Goal: Entertainment & Leisure: Consume media (video, audio)

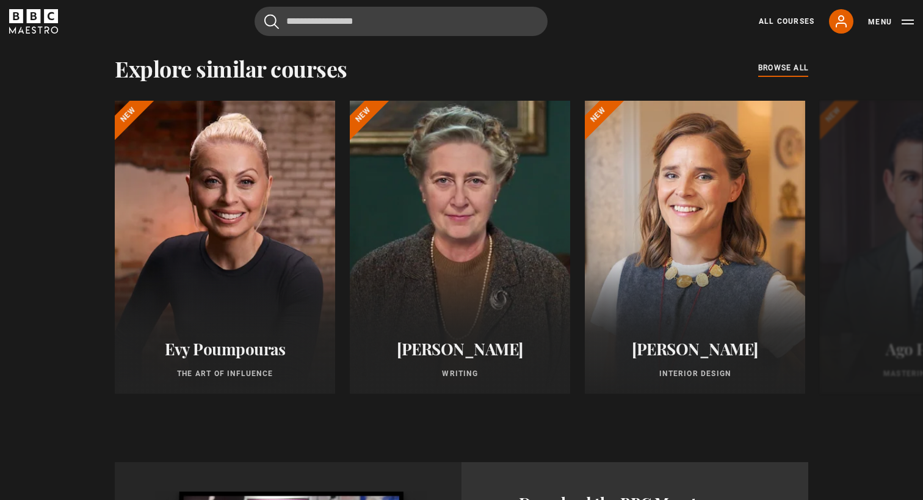
scroll to position [983, 0]
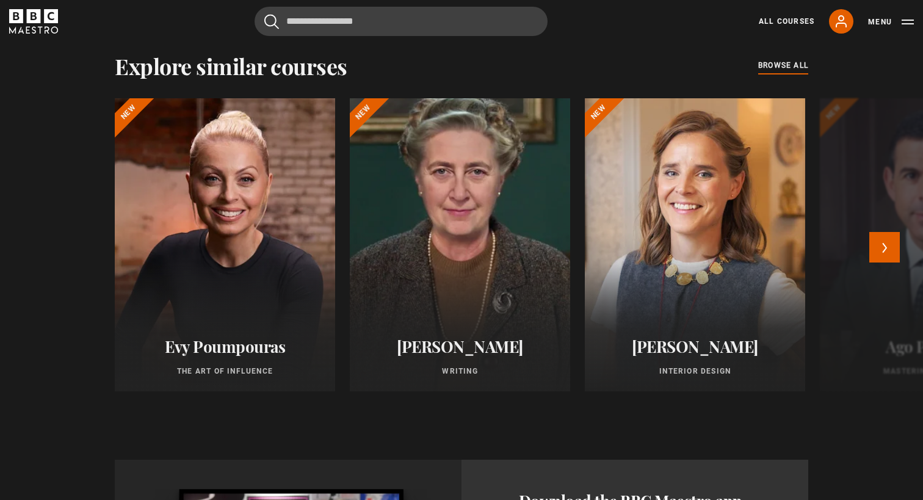
click at [502, 236] on div at bounding box center [460, 245] width 242 height 322
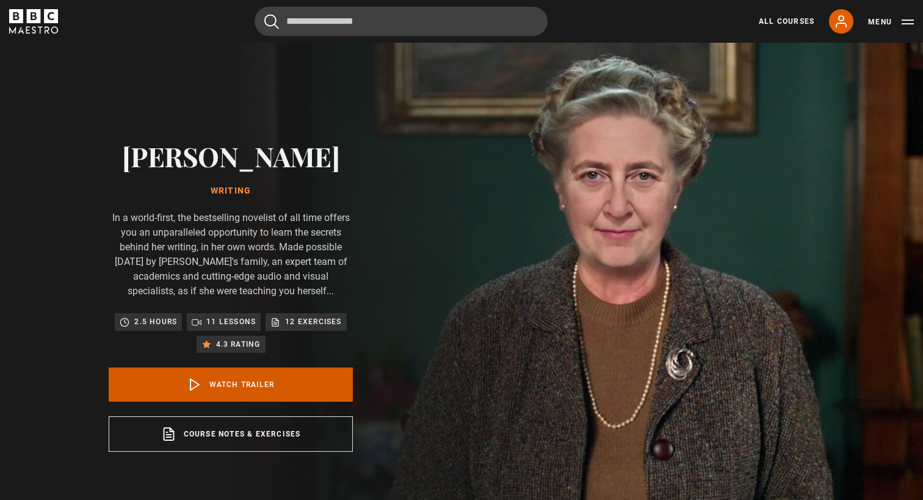
click at [250, 384] on link "Watch Trailer" at bounding box center [231, 384] width 244 height 34
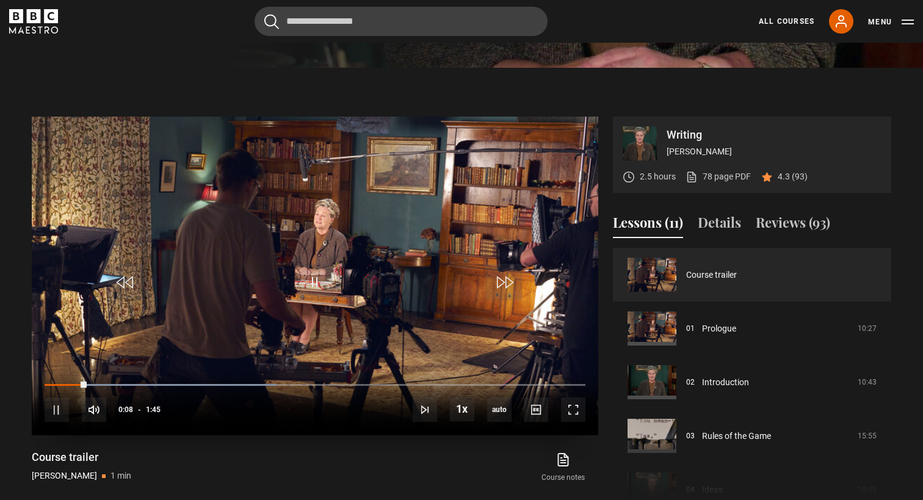
scroll to position [496, 0]
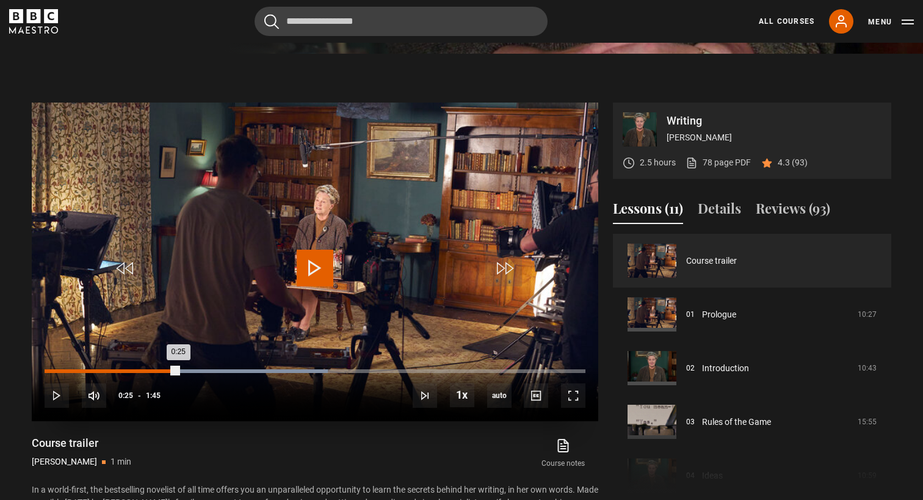
click at [178, 369] on div "Loaded : 52.38% 0:25 0:25" at bounding box center [315, 371] width 541 height 4
click at [250, 369] on div "Loaded : 76.19% 0:39 0:28" at bounding box center [315, 371] width 541 height 4
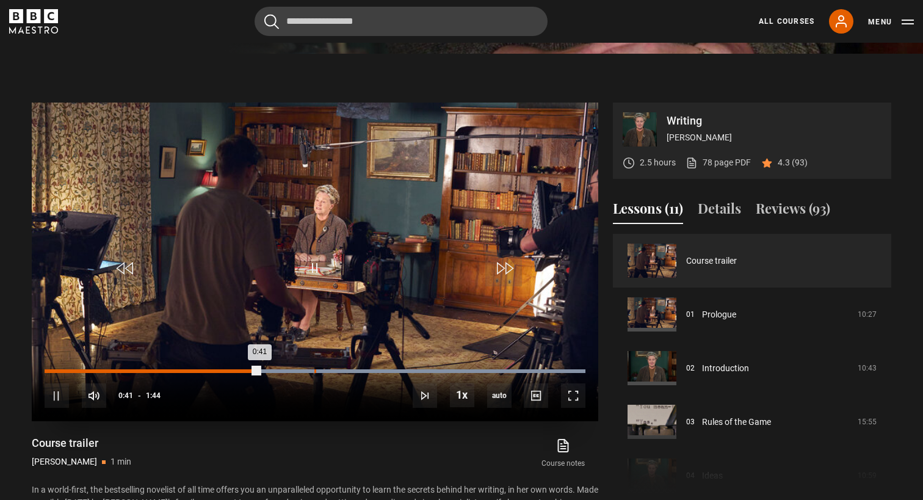
click at [314, 369] on div "Loaded : 100.00% 0:52 0:41" at bounding box center [315, 371] width 541 height 4
click at [380, 369] on div "Loaded : 100.00% 1:04 0:53" at bounding box center [315, 371] width 541 height 4
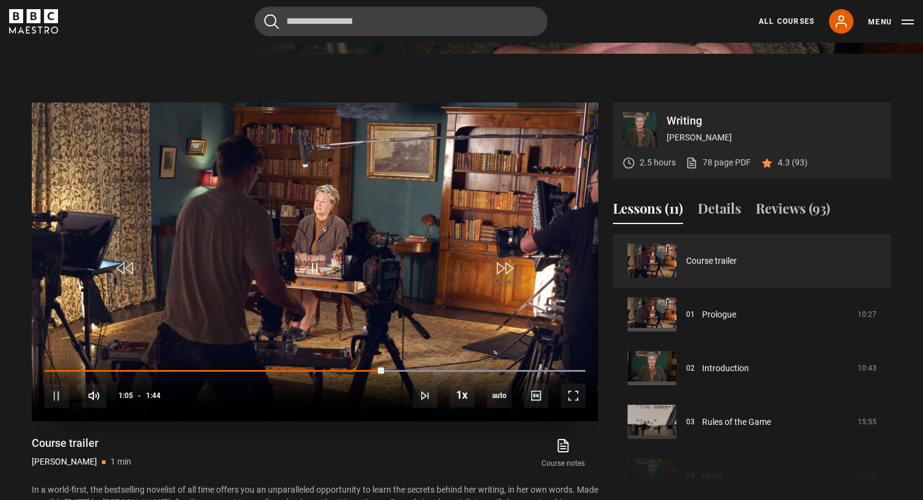
click at [419, 368] on div "10s Skip Back 10 seconds Pause 10s Skip Forward 10 seconds Loaded : 100.00% 1:1…" at bounding box center [315, 388] width 566 height 68
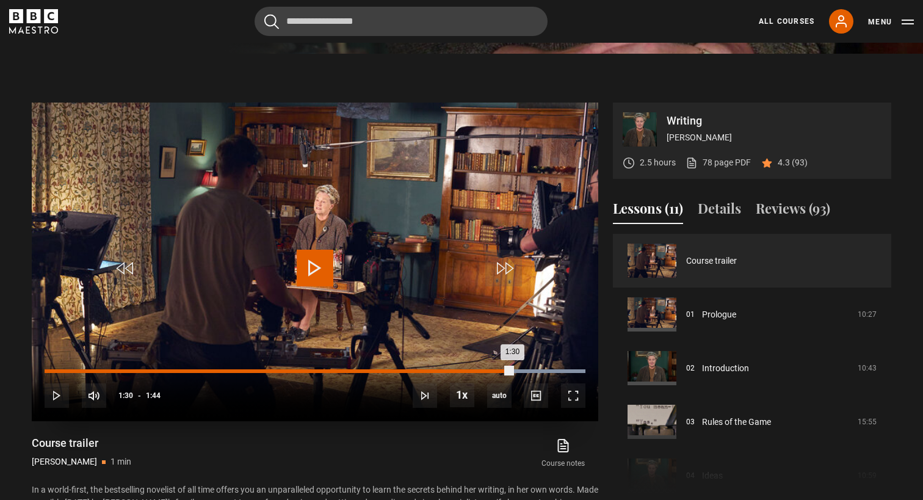
click at [512, 370] on div "Loaded : 100.00% 1:30 1:30" at bounding box center [315, 371] width 541 height 4
click at [543, 371] on div "Loaded : 100.00% 1:36 1:32" at bounding box center [315, 371] width 541 height 4
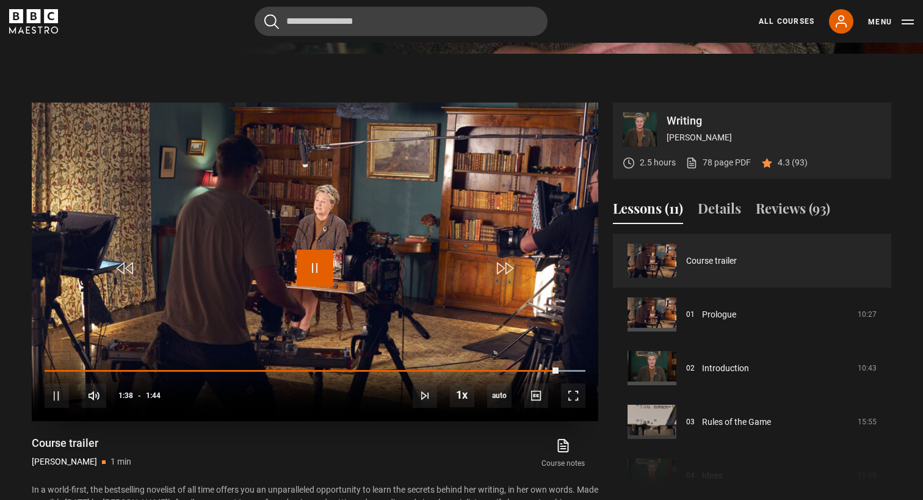
click at [308, 262] on span "Video Player" at bounding box center [315, 268] width 37 height 37
